Goal: Check status: Check status

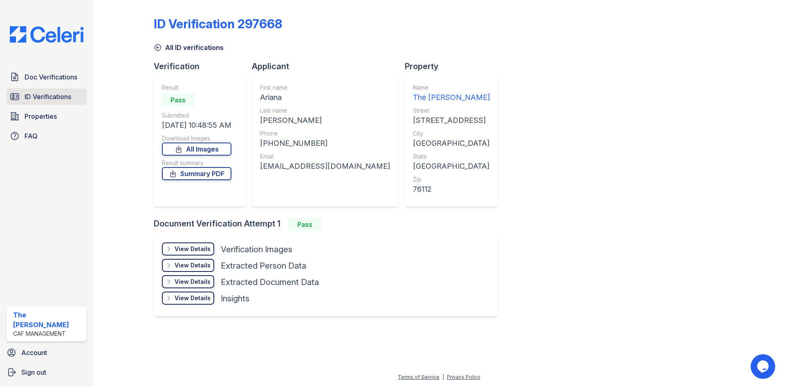
click at [55, 95] on span "ID Verifications" at bounding box center [48, 97] width 47 height 10
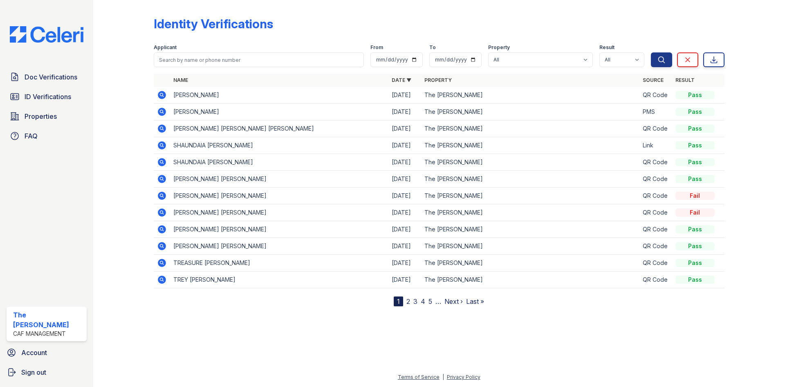
click at [409, 301] on link "2" at bounding box center [409, 301] width 4 height 8
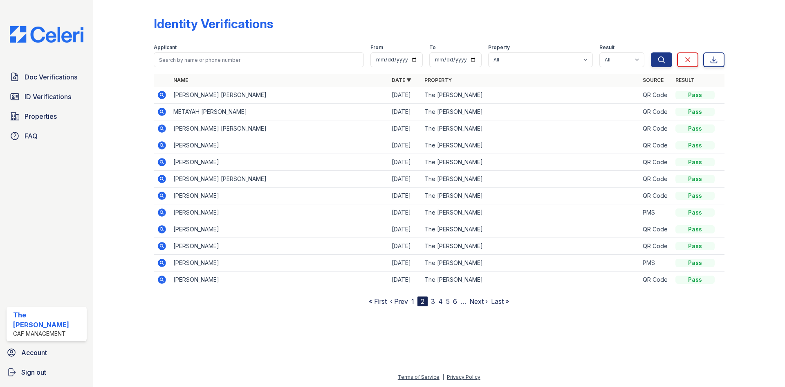
click at [163, 211] on icon at bounding box center [162, 212] width 10 height 10
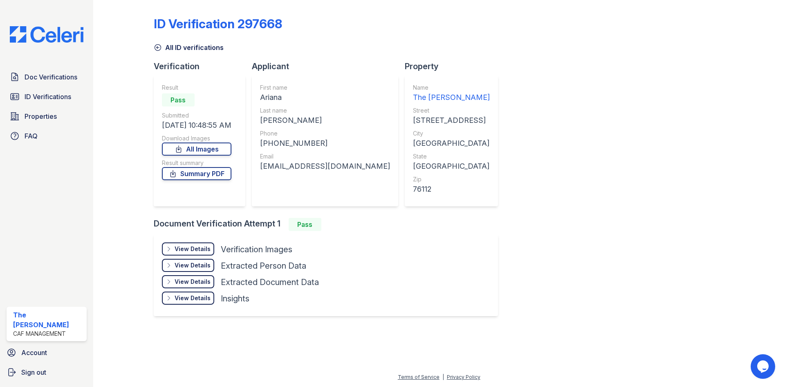
click at [196, 246] on div "View Details" at bounding box center [193, 249] width 36 height 8
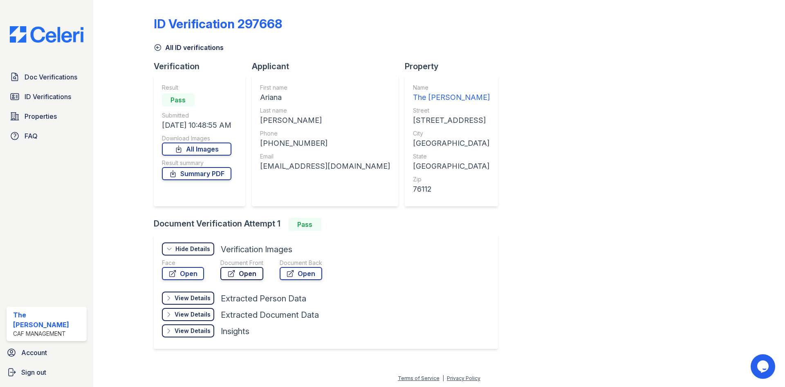
click at [239, 273] on link "Open" at bounding box center [241, 273] width 43 height 13
